Goal: Check status: Check status

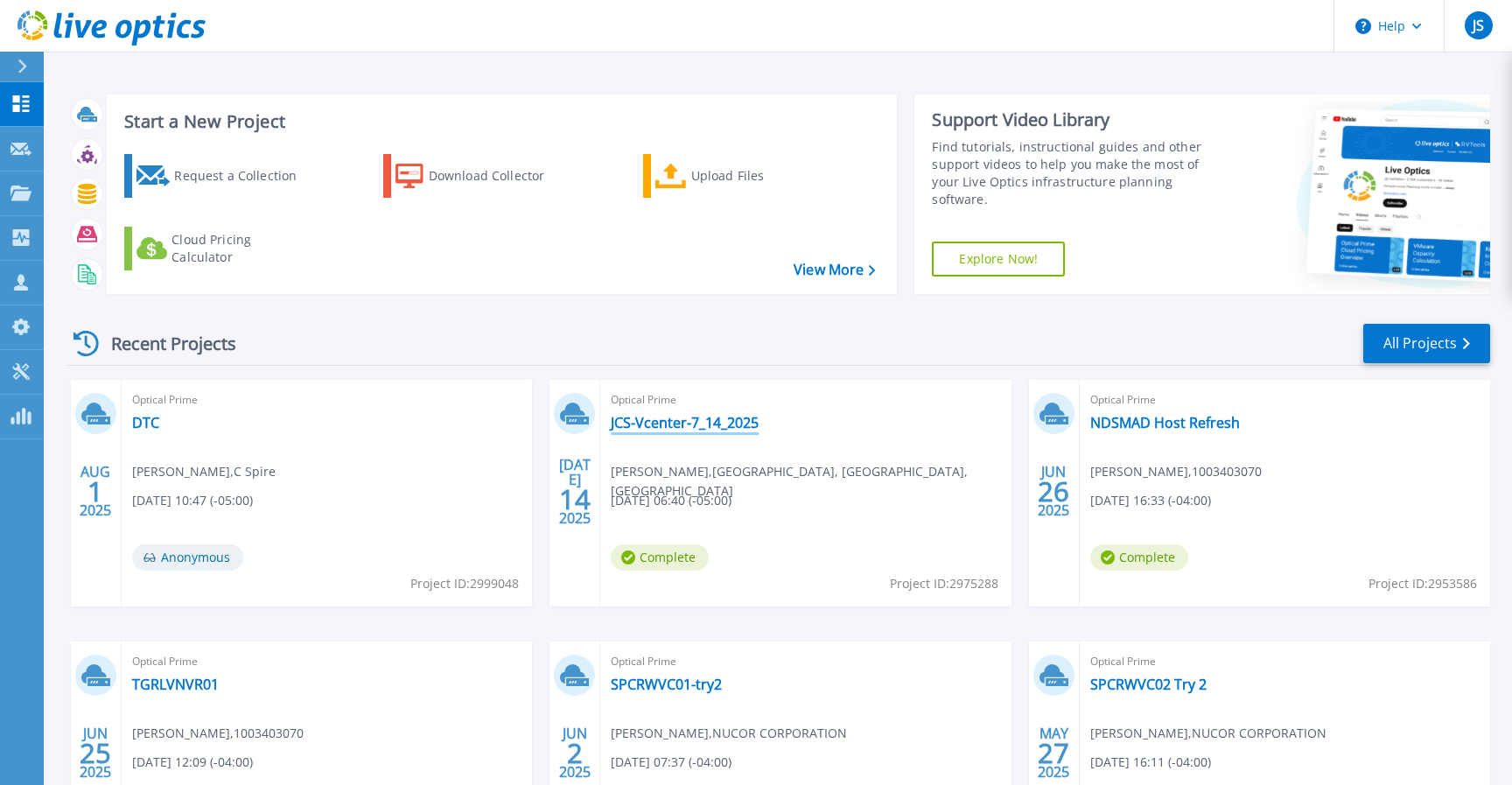
click at [704, 429] on link "JCS-Vcenter-7_14_2025" at bounding box center [685, 423] width 148 height 18
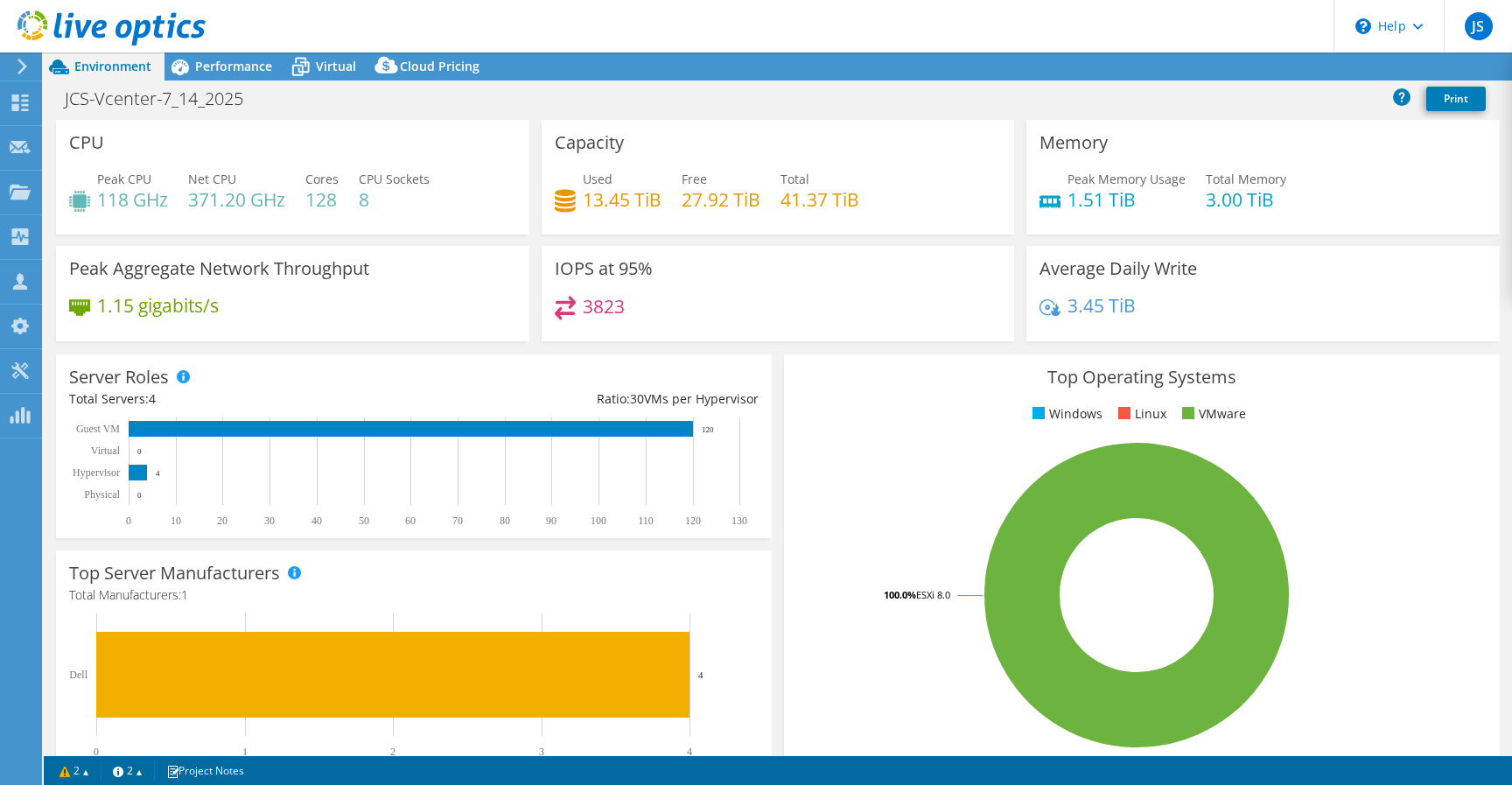
select select "USD"
click at [234, 67] on span "Performance" at bounding box center [234, 66] width 77 height 17
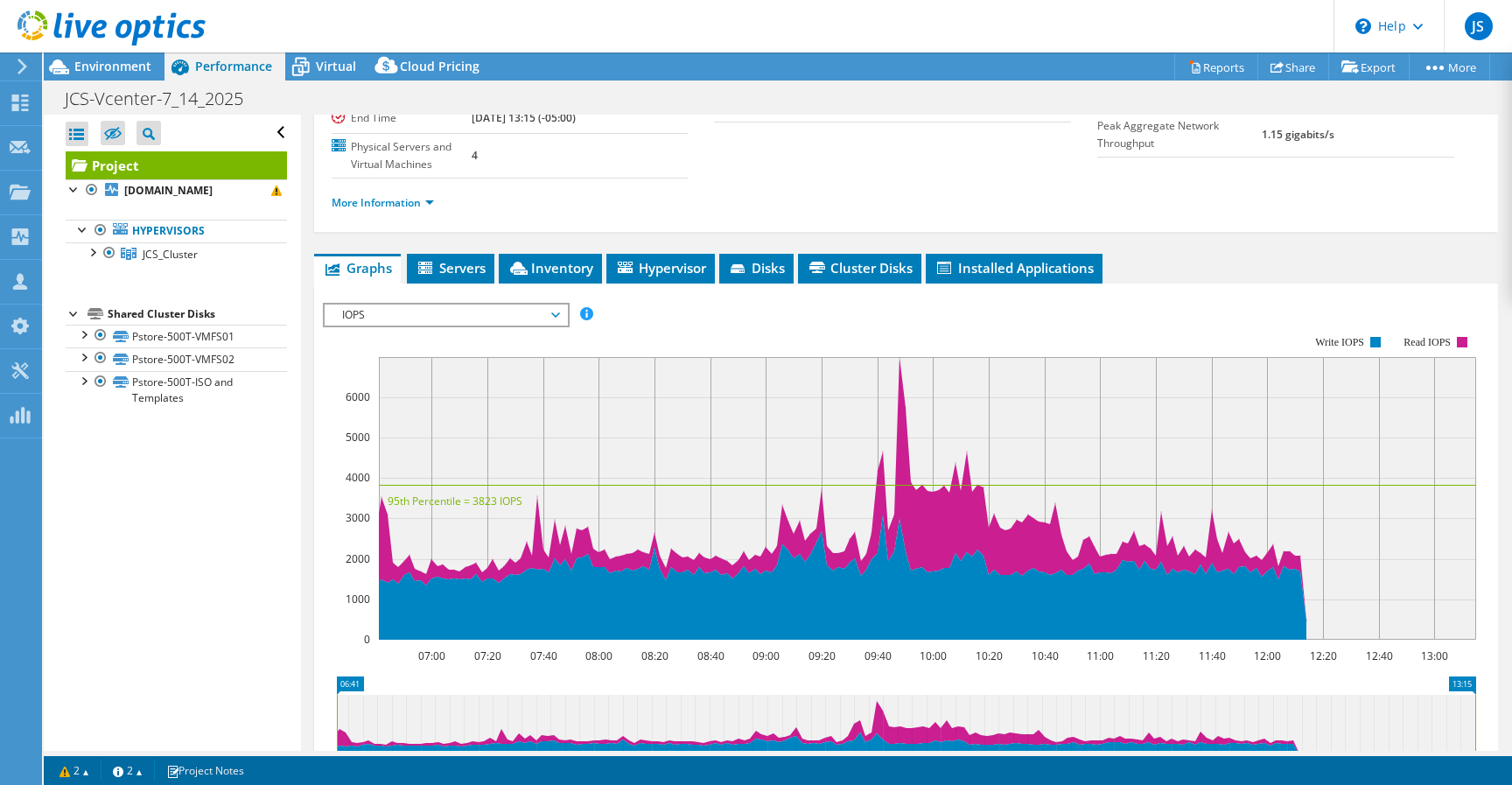
scroll to position [243, 0]
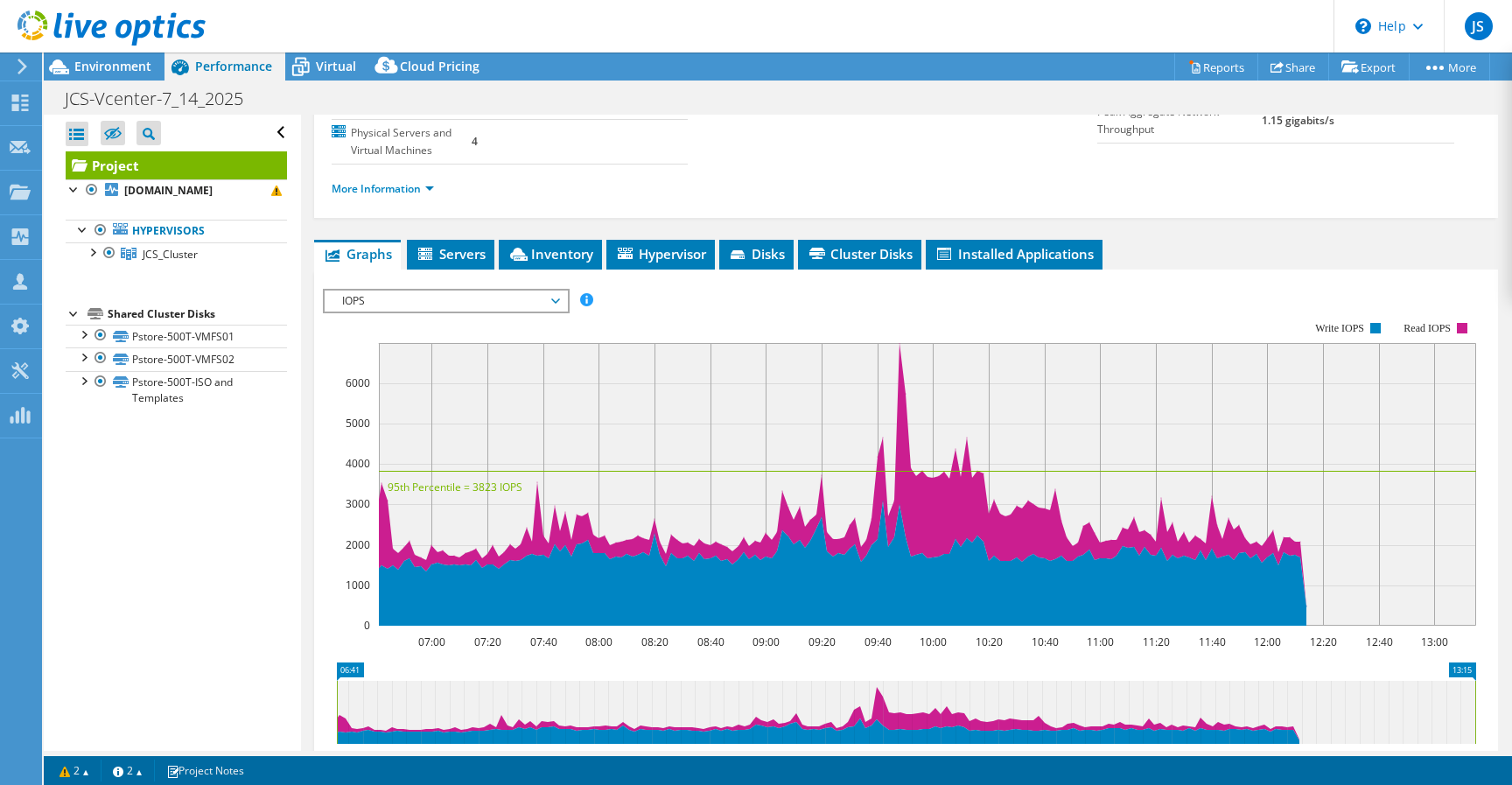
click at [551, 290] on span "IOPS" at bounding box center [446, 300] width 225 height 21
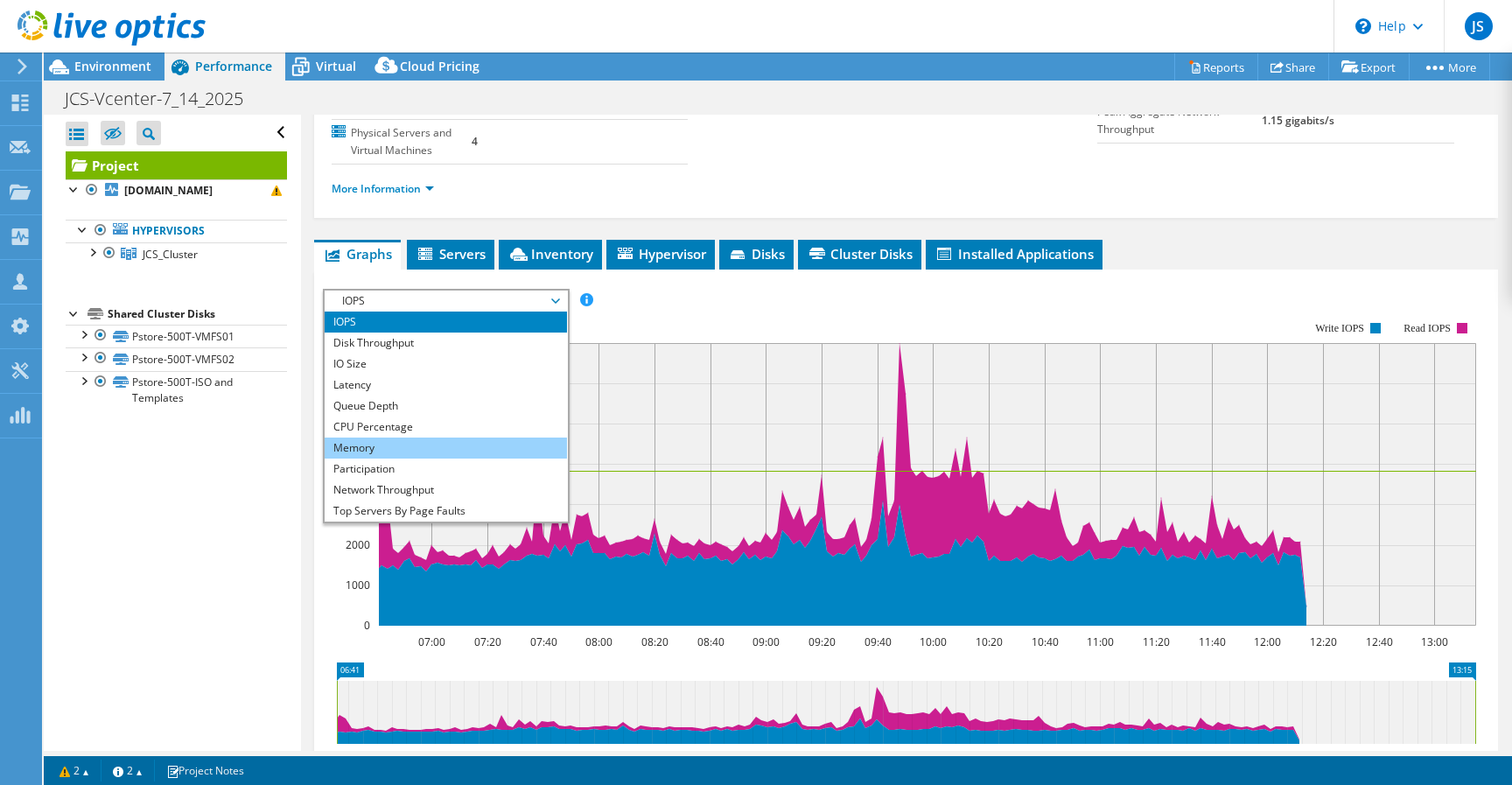
click at [470, 437] on li "Memory" at bounding box center [446, 447] width 243 height 21
